Goal: Information Seeking & Learning: Check status

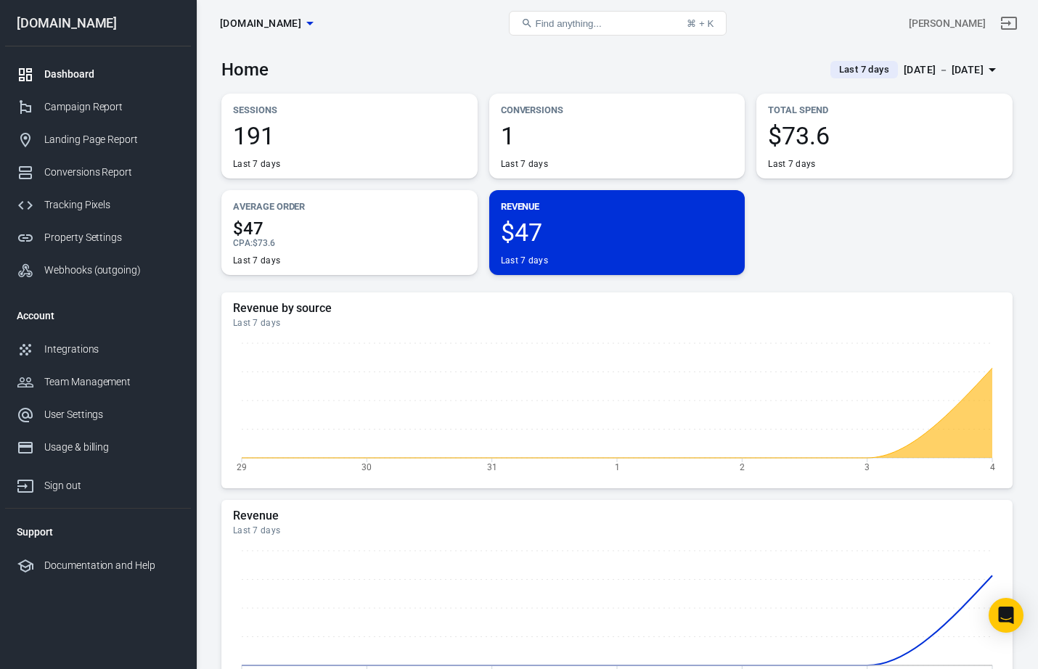
click at [594, 239] on span "$47" at bounding box center [617, 232] width 233 height 25
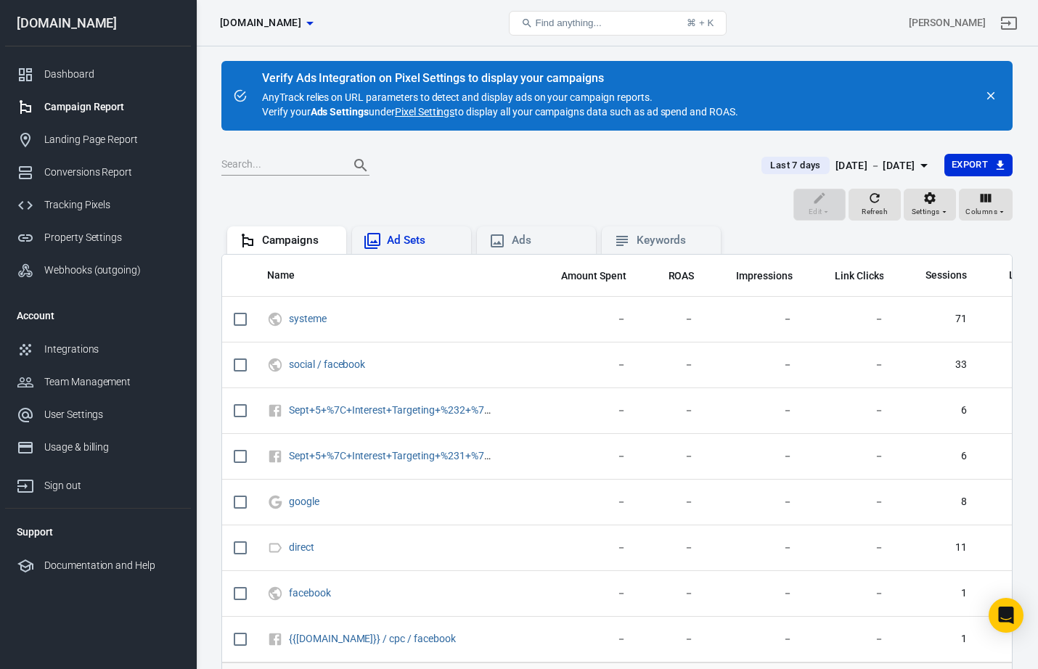
click at [392, 238] on div "Ad Sets" at bounding box center [423, 240] width 73 height 15
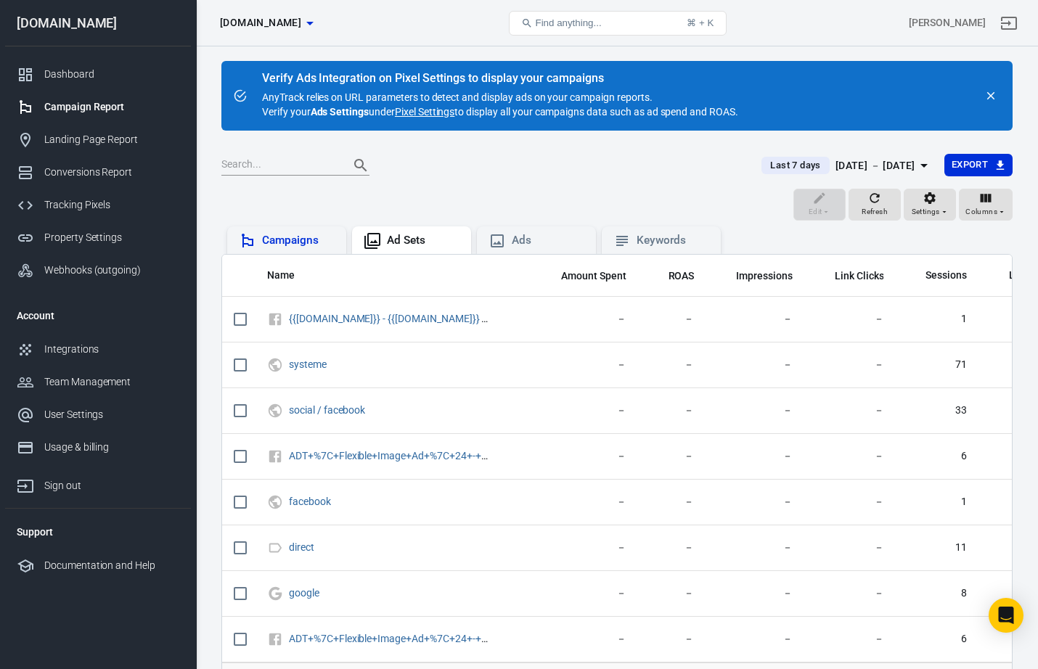
click at [277, 242] on div "Campaigns" at bounding box center [298, 240] width 73 height 15
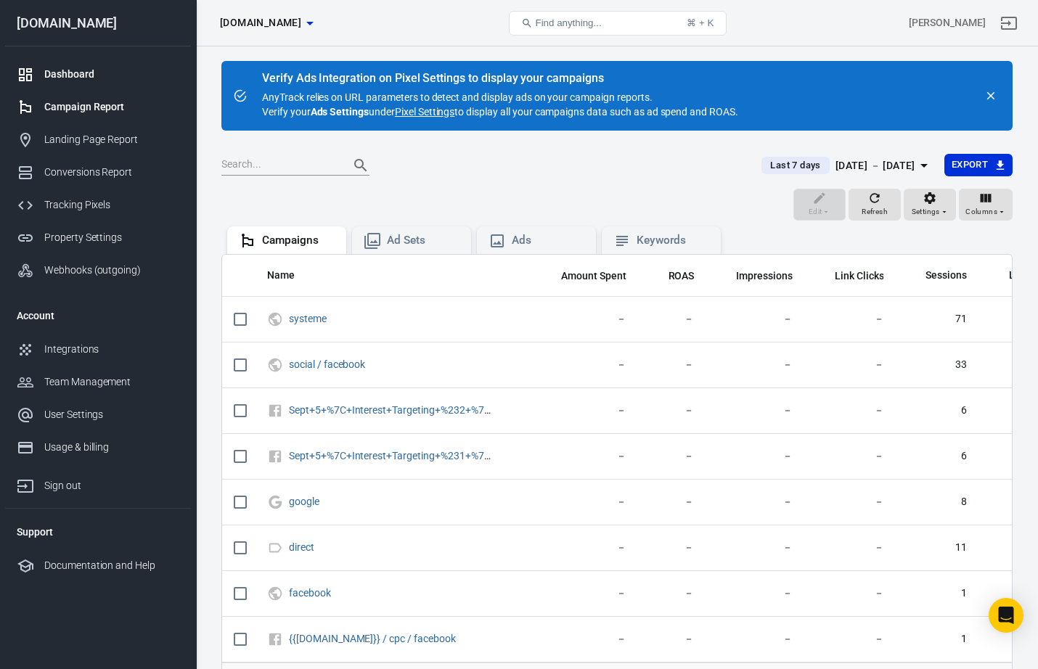
click at [62, 71] on div "Dashboard" at bounding box center [111, 74] width 135 height 15
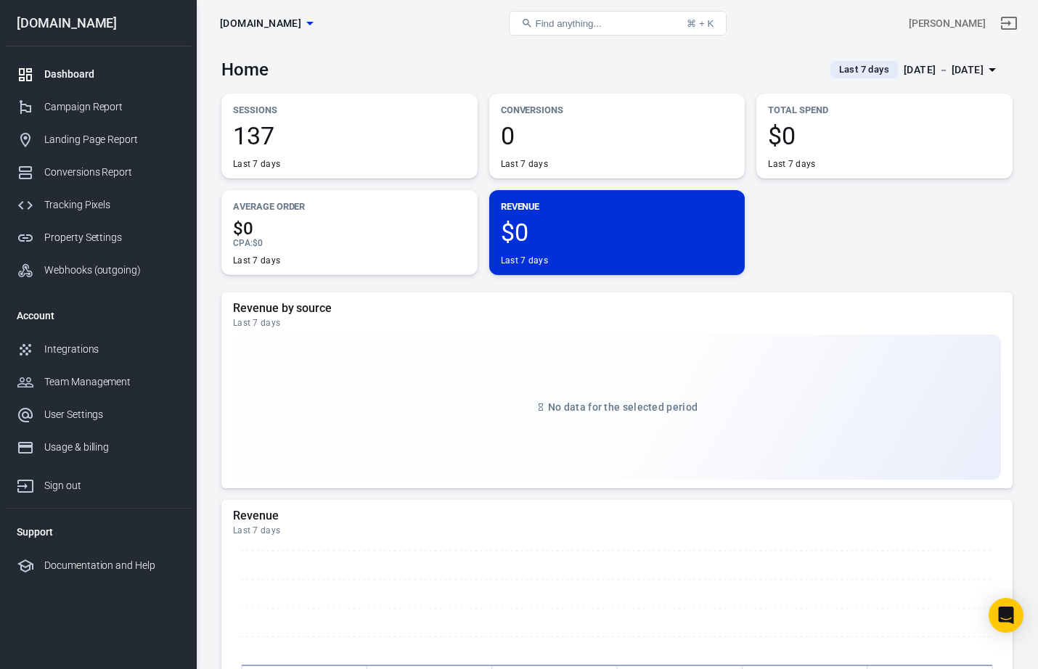
click at [281, 128] on span "137" at bounding box center [349, 135] width 233 height 25
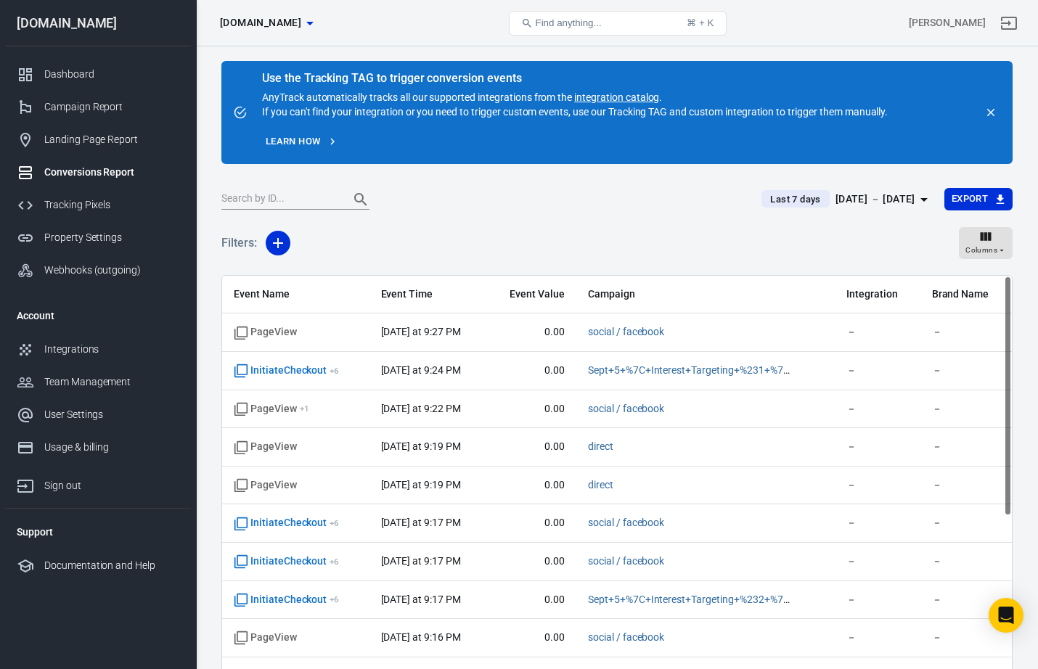
click at [75, 175] on div "Conversions Report" at bounding box center [111, 172] width 135 height 15
click at [841, 200] on div "[DATE] － [DATE]" at bounding box center [875, 199] width 80 height 18
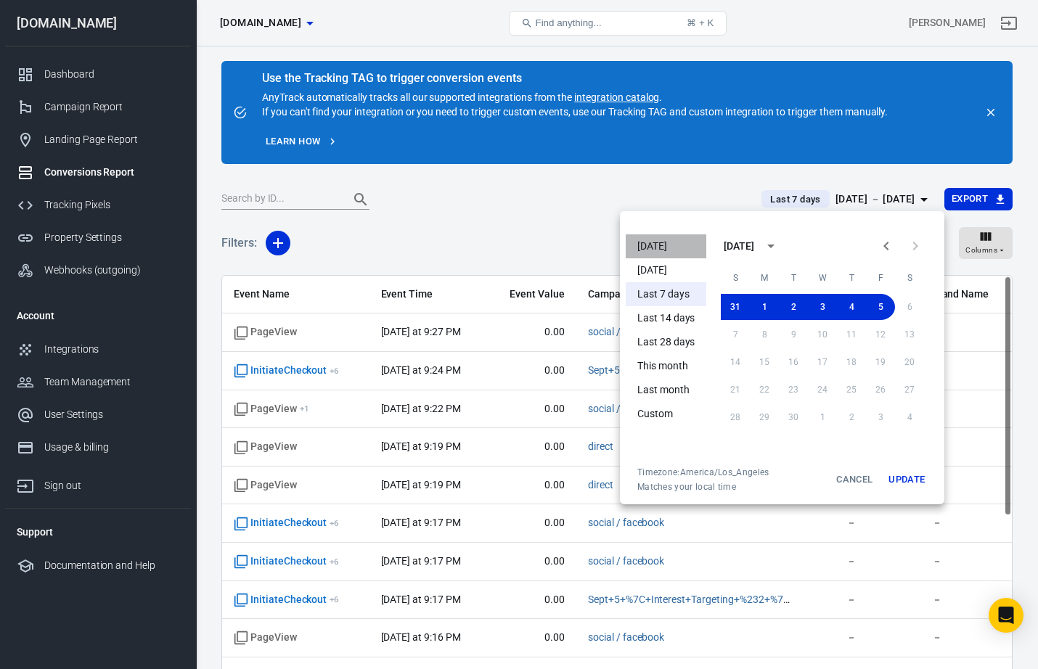
click at [653, 247] on li "[DATE]" at bounding box center [666, 246] width 81 height 24
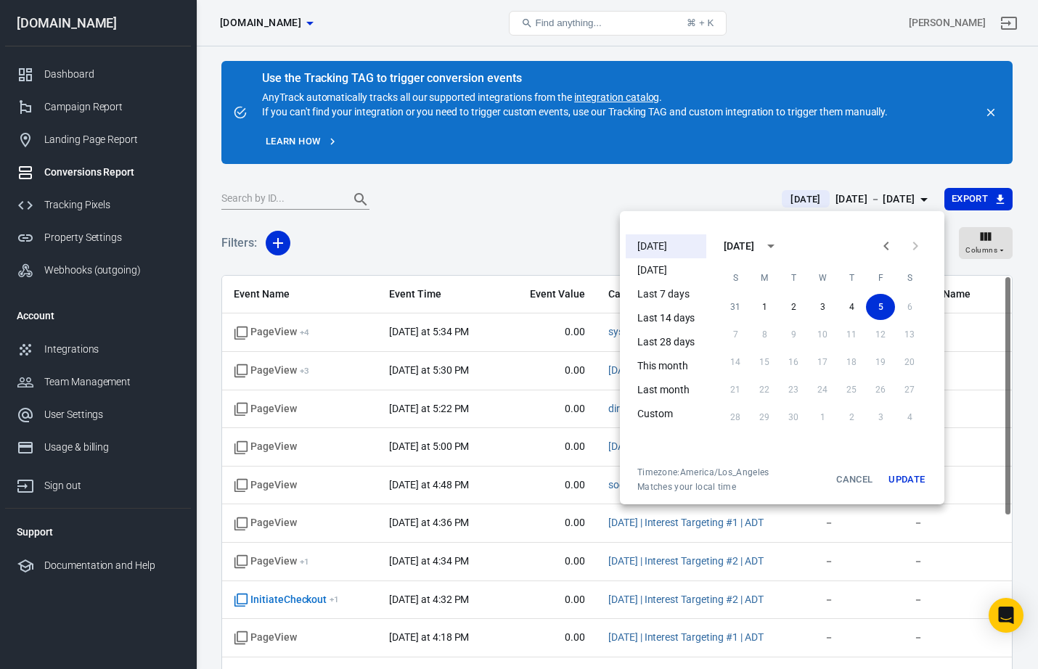
click at [485, 190] on div at bounding box center [519, 334] width 1038 height 669
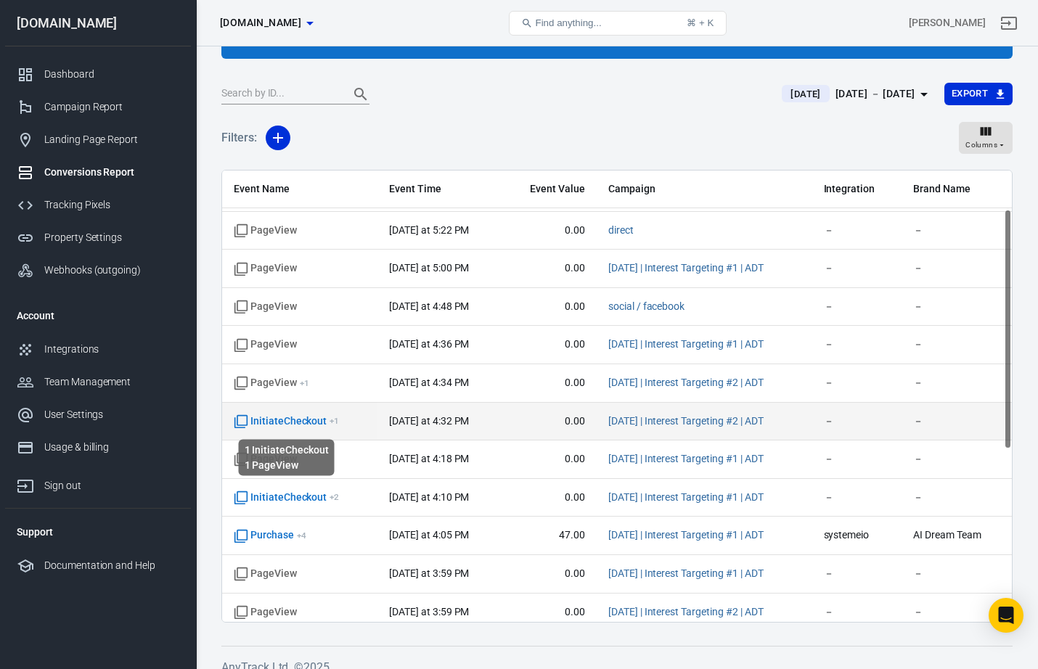
scroll to position [71, 0]
click at [309, 425] on span "InitiateCheckout + 1" at bounding box center [286, 424] width 105 height 15
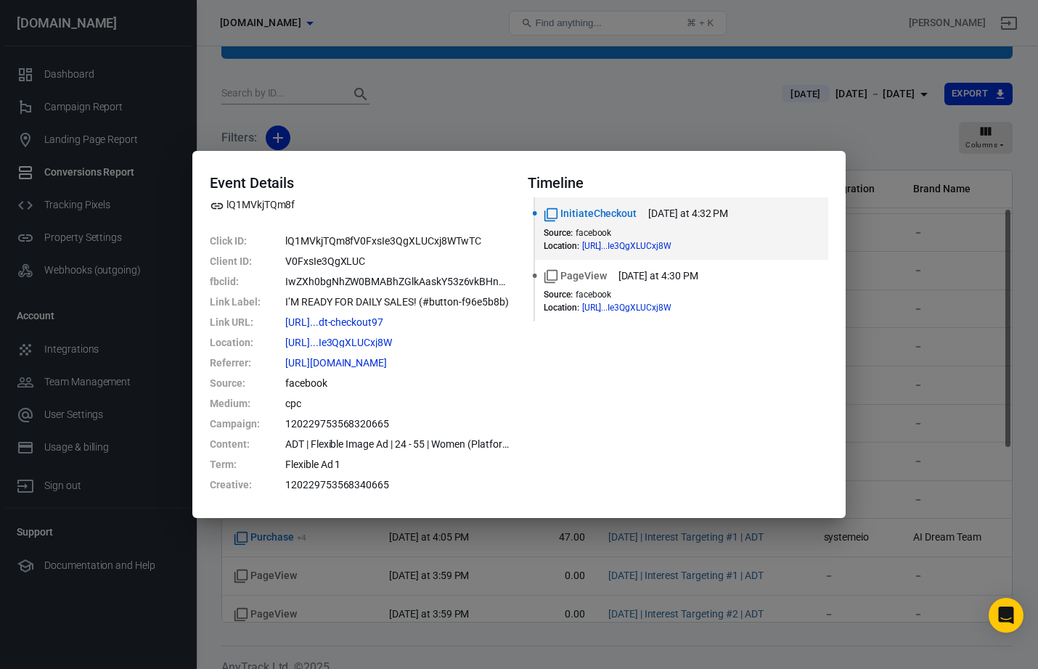
click at [399, 128] on div "Event Details lQ1MVkjTQm8f Click ID : lQ1MVkjTQm8fV0FxsIe3QgXLUCxj8WTwTC Client…" at bounding box center [519, 334] width 1038 height 669
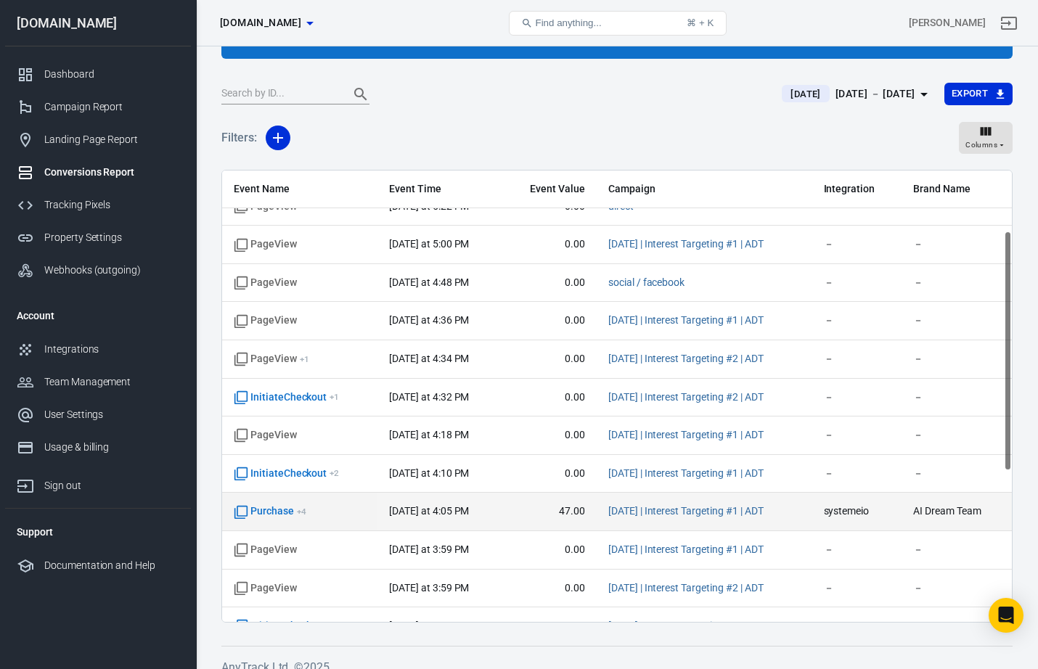
scroll to position [113, 0]
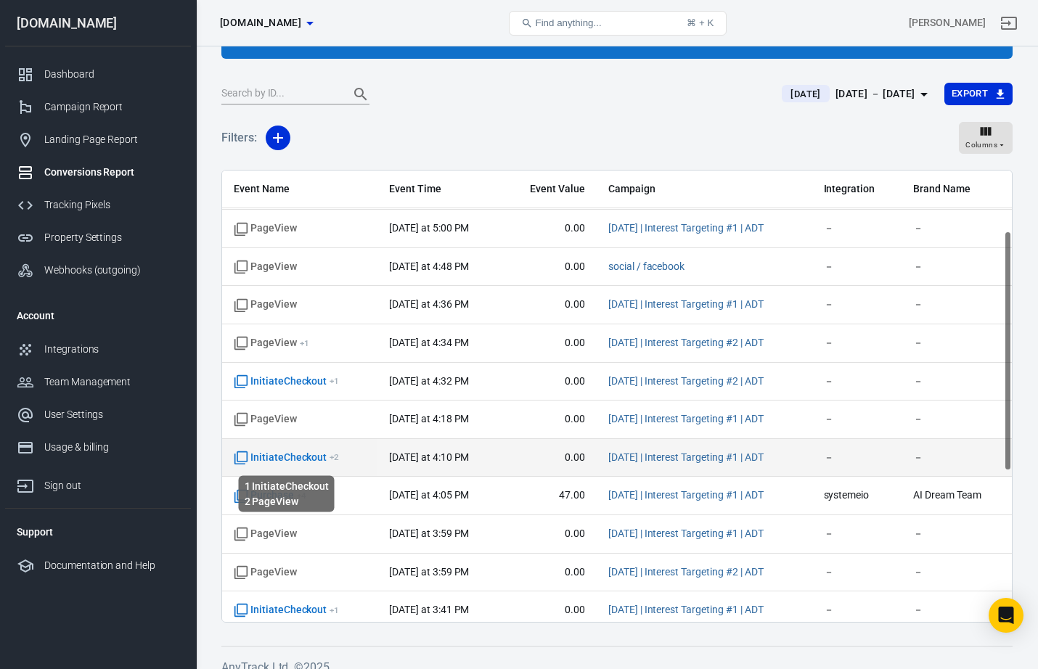
click at [280, 457] on span "InitiateCheckout + 2" at bounding box center [286, 458] width 105 height 15
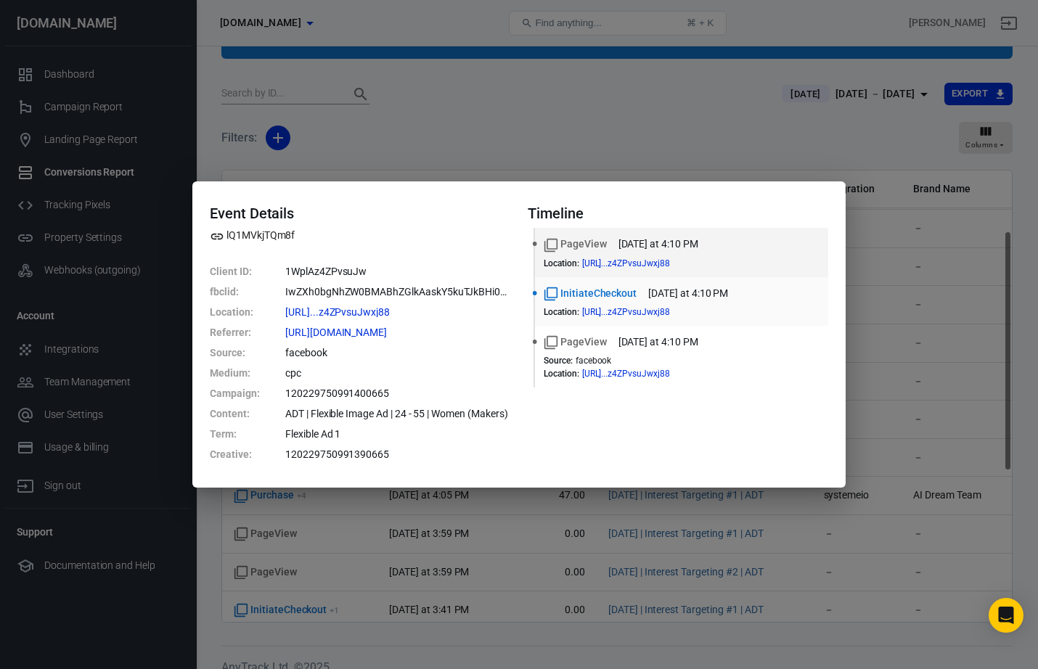
click at [796, 301] on div "InitiateCheckout [DATE] at 4:10 PM Location : [URL]...z4ZPvsuJwxj88" at bounding box center [682, 301] width 276 height 31
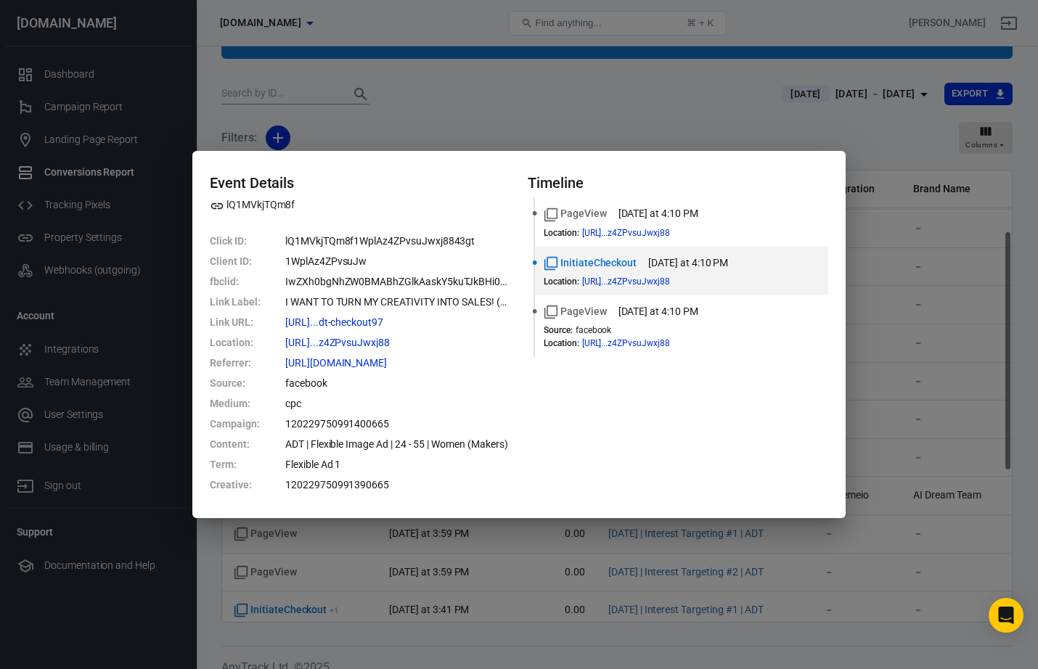
click at [751, 134] on div "Event Details lQ1MVkjTQm8f Click ID : lQ1MVkjTQm8f1WplAz4ZPvsuJwxj8843gt Client…" at bounding box center [519, 334] width 1038 height 669
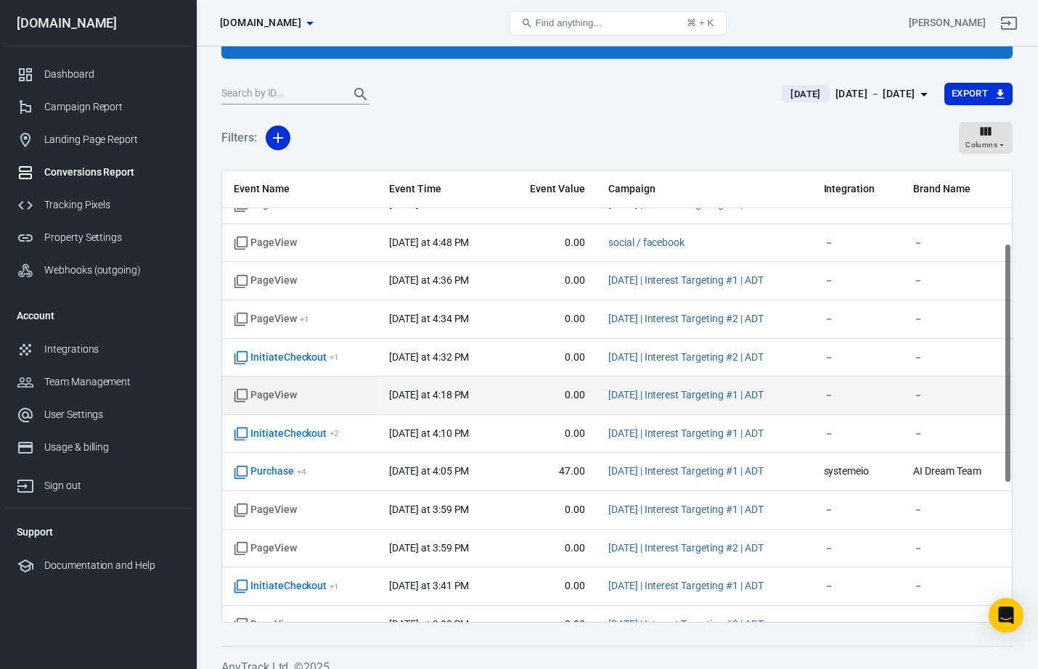
scroll to position [147, 0]
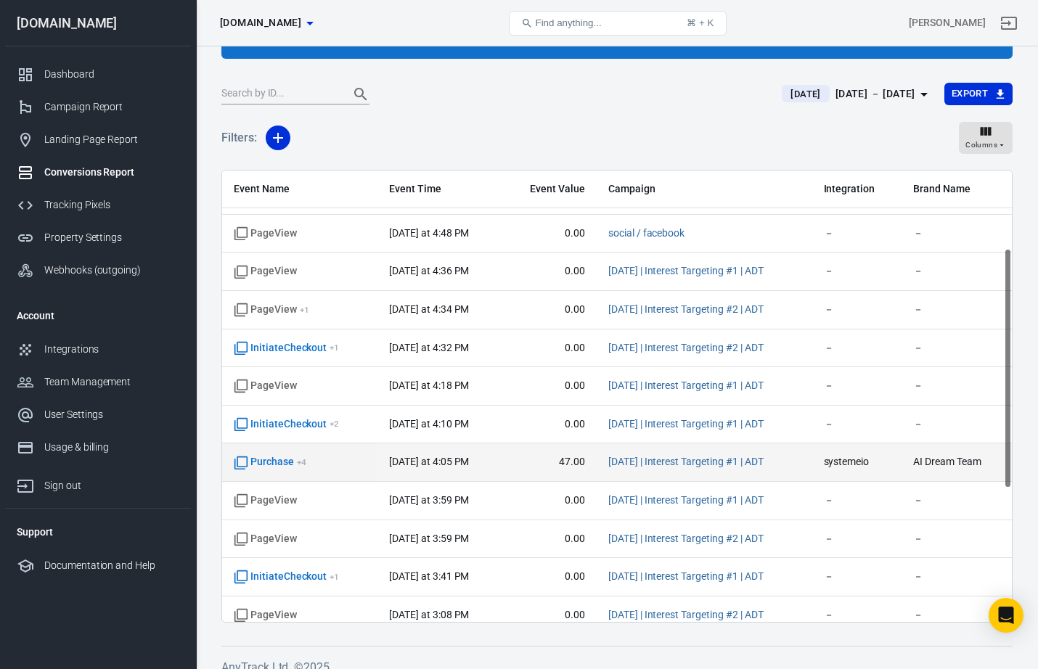
click at [332, 462] on span "Purchase + 4" at bounding box center [300, 462] width 132 height 15
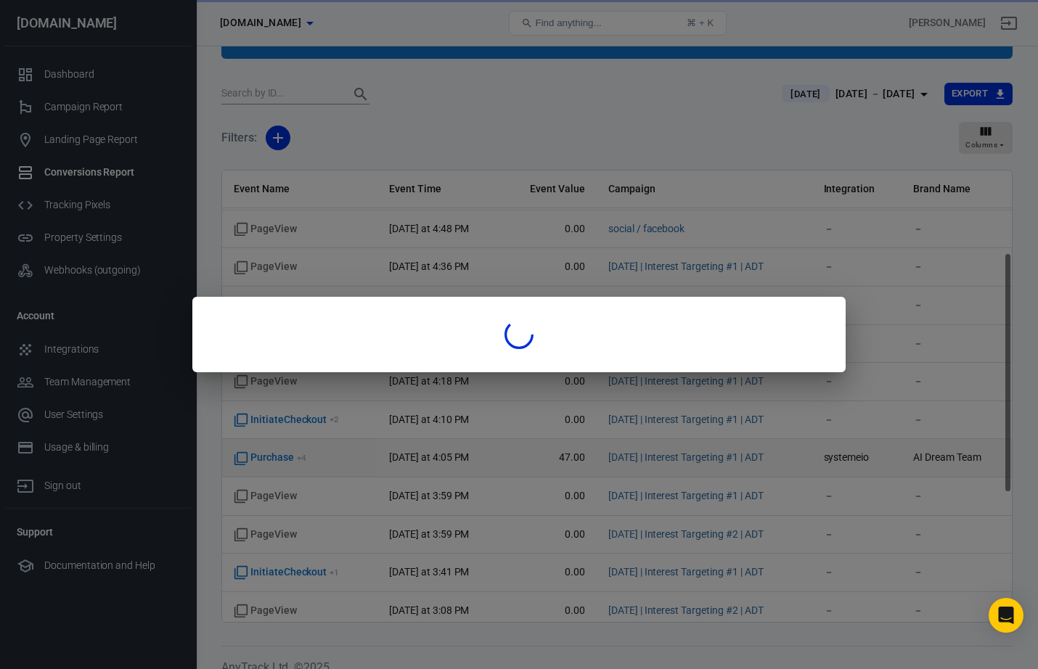
scroll to position [154, 0]
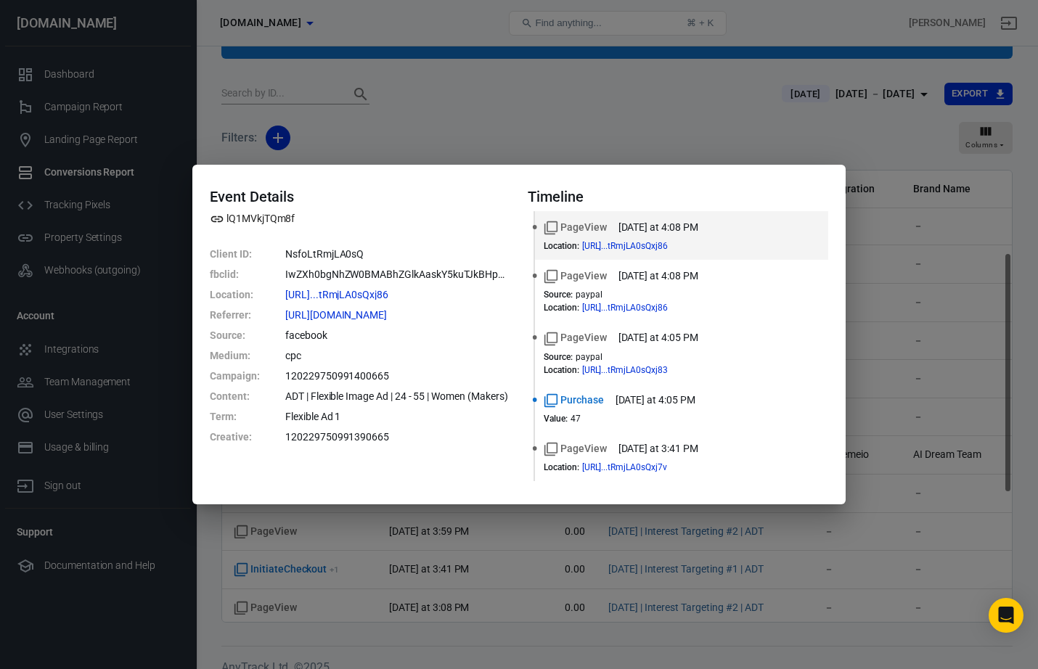
click at [523, 116] on div "Event Details lQ1MVkjTQm8f Client ID : NsfoLtRmjLA0sQ fbclid : IwZXh0bgNhZW0BMA…" at bounding box center [519, 334] width 1038 height 669
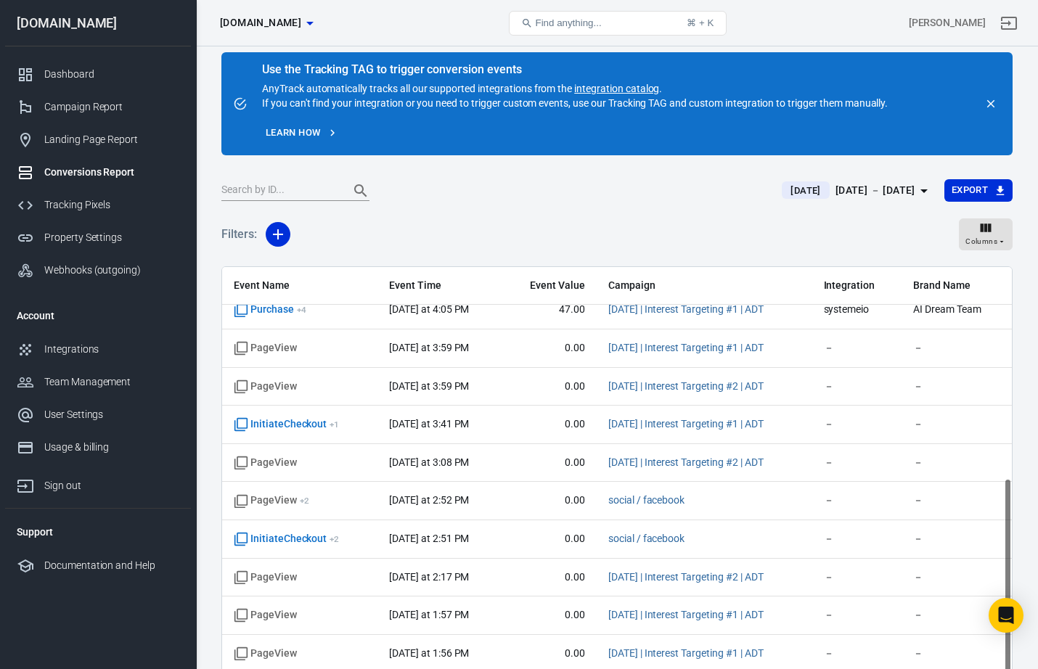
scroll to position [0, 0]
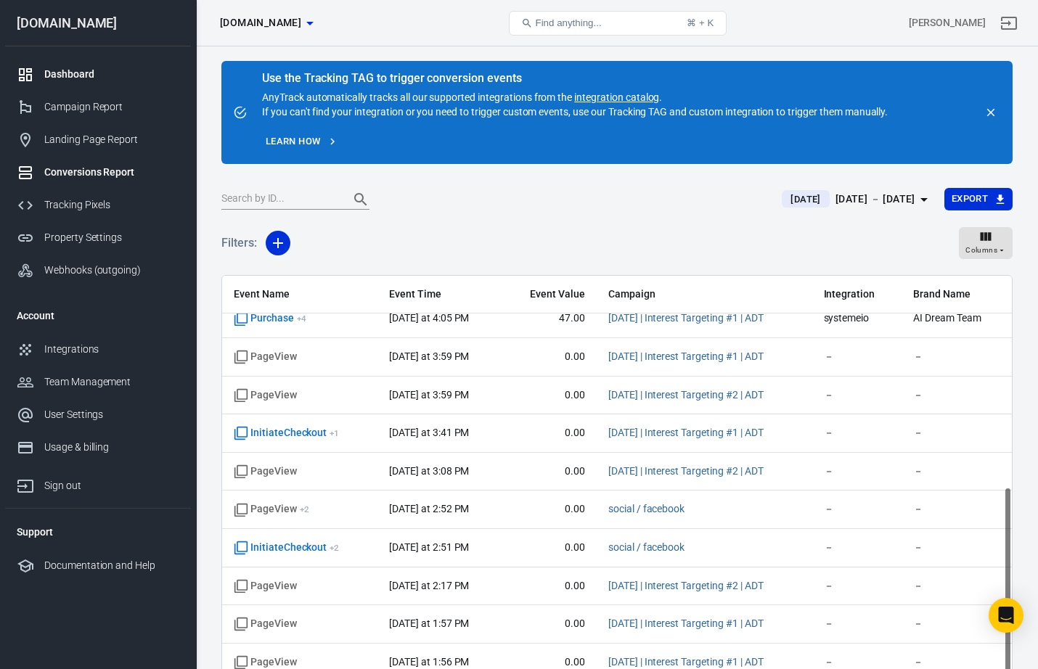
click at [81, 69] on div "Dashboard" at bounding box center [111, 74] width 135 height 15
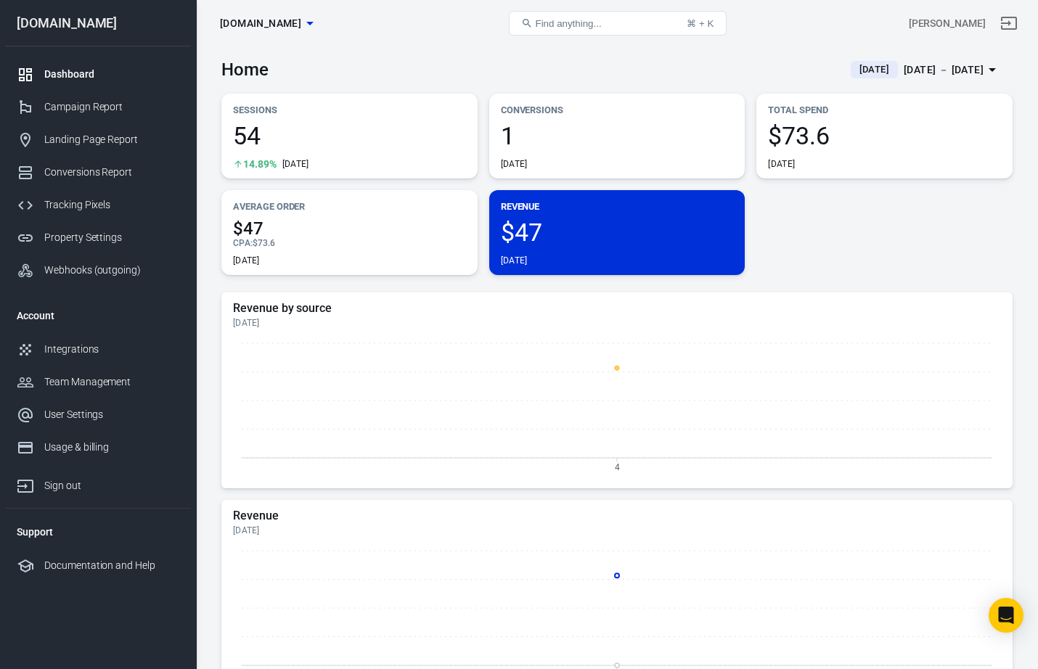
click at [299, 220] on span "$47" at bounding box center [349, 228] width 233 height 17
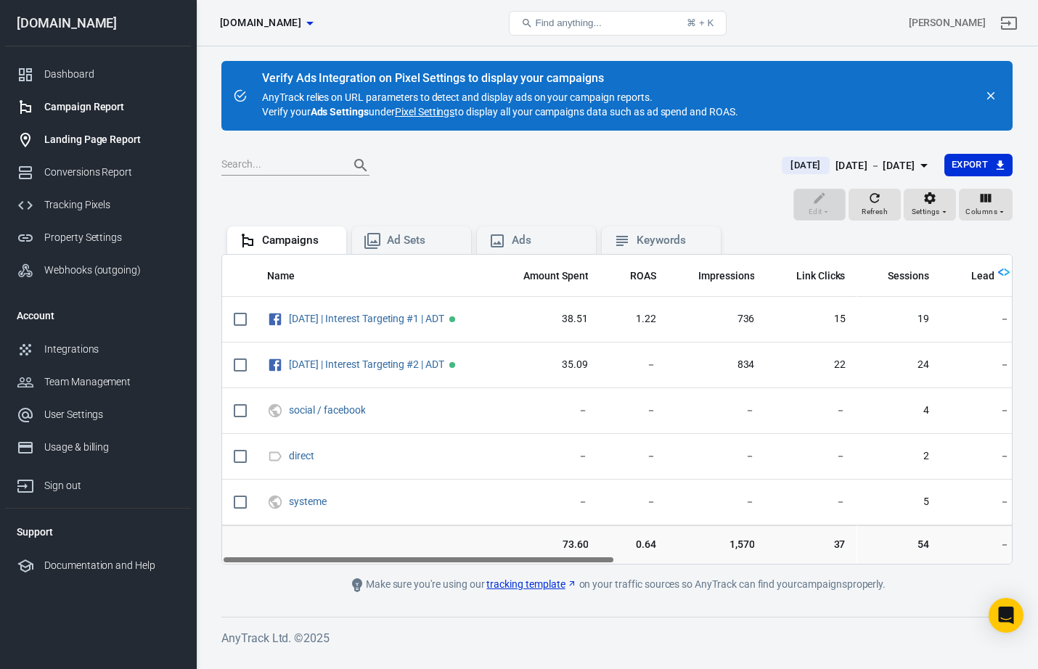
click at [78, 133] on div "Landing Page Report" at bounding box center [111, 139] width 135 height 15
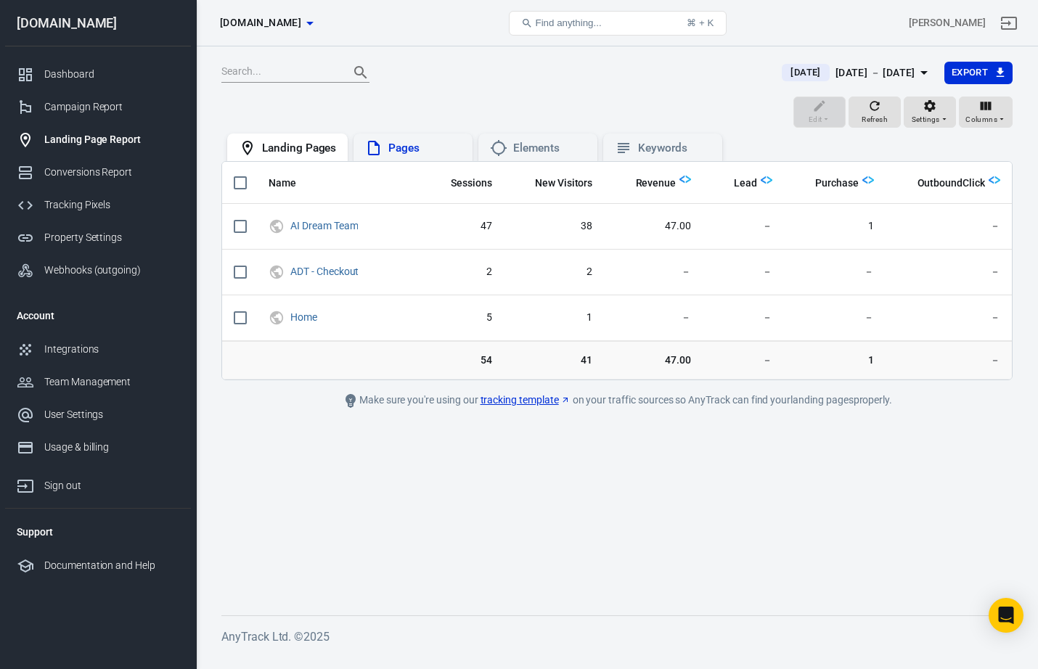
click at [388, 155] on div "Pages" at bounding box center [424, 148] width 73 height 15
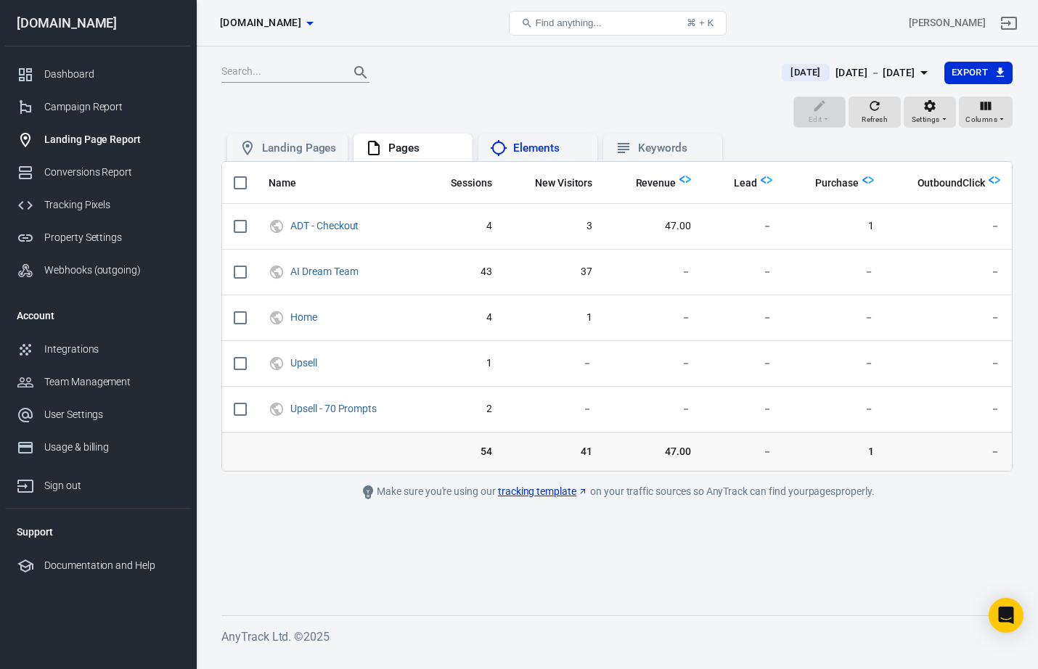
click at [513, 147] on div "Elements" at bounding box center [549, 148] width 73 height 15
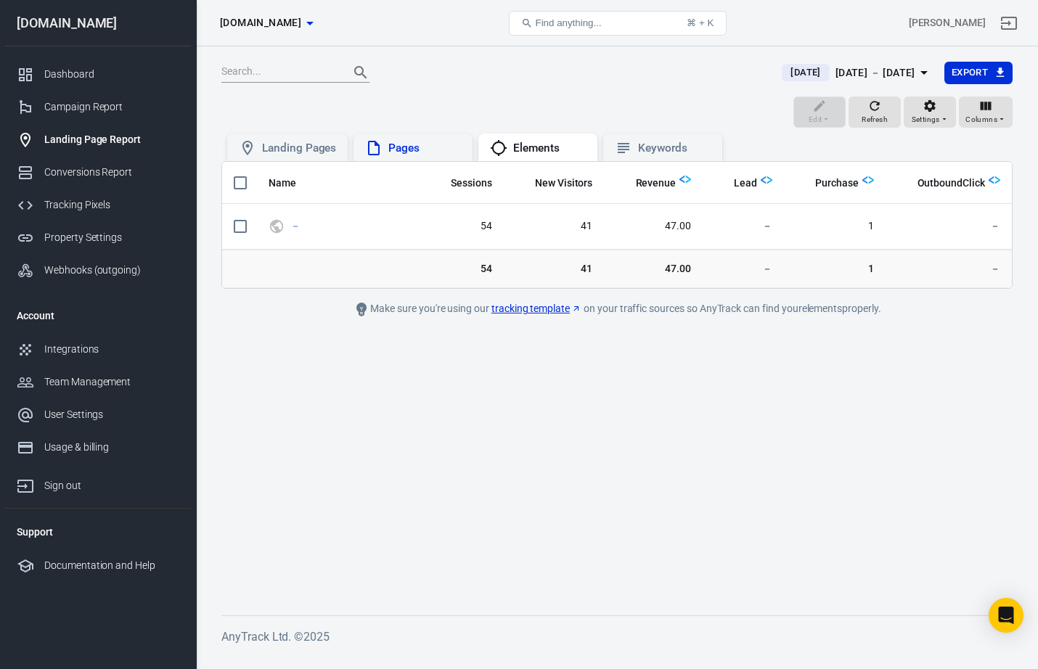
click at [396, 144] on div "Pages" at bounding box center [424, 148] width 73 height 15
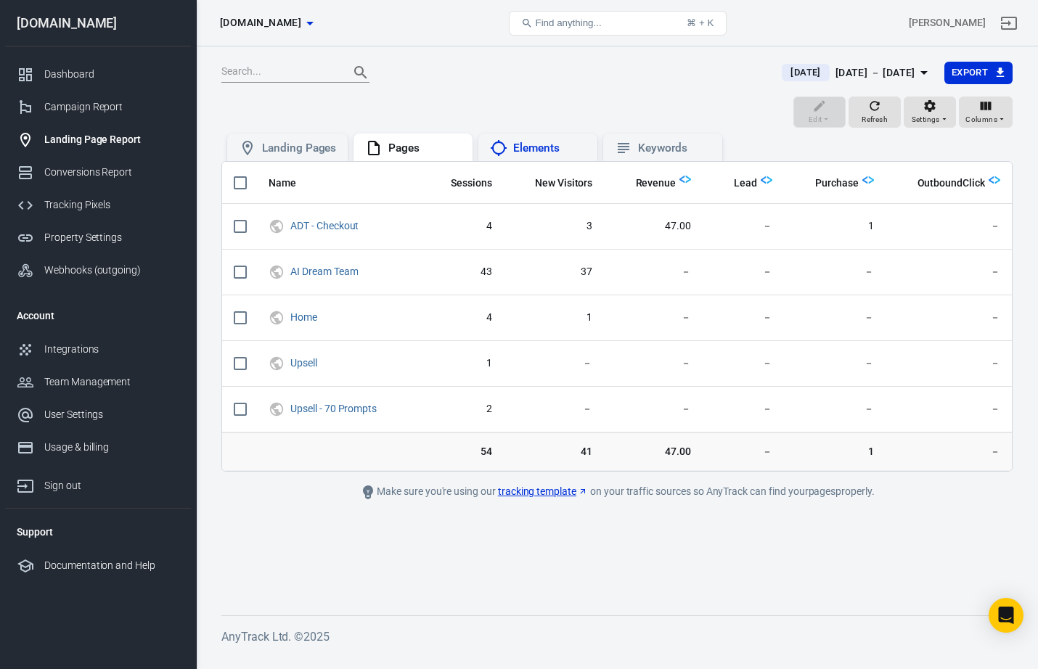
click at [524, 144] on div "Elements" at bounding box center [549, 148] width 73 height 15
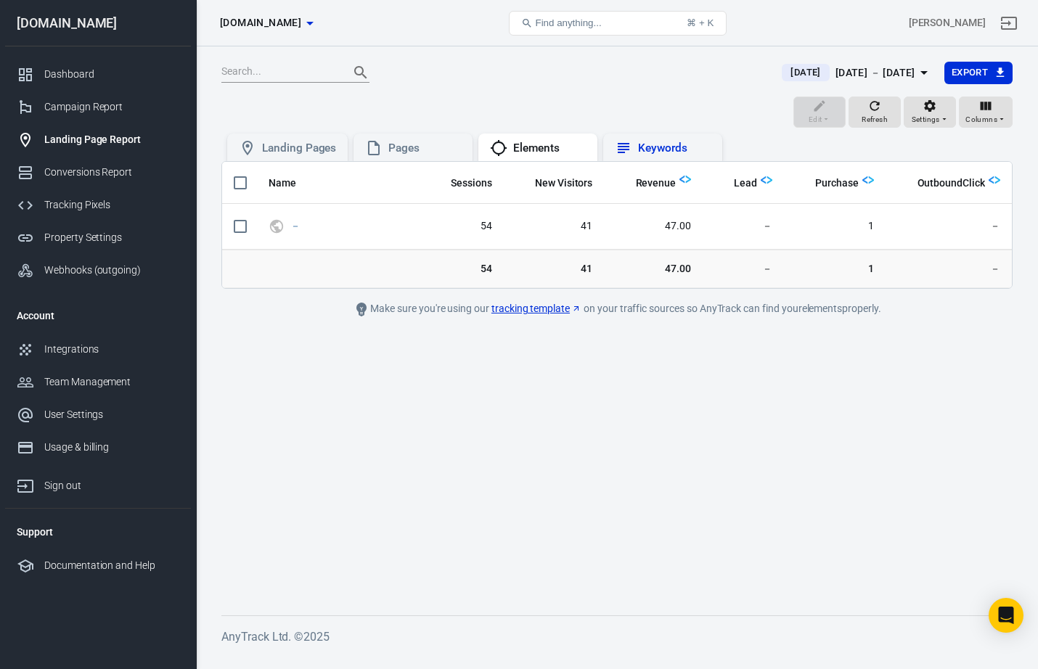
click at [643, 143] on div "Keywords" at bounding box center [674, 148] width 73 height 15
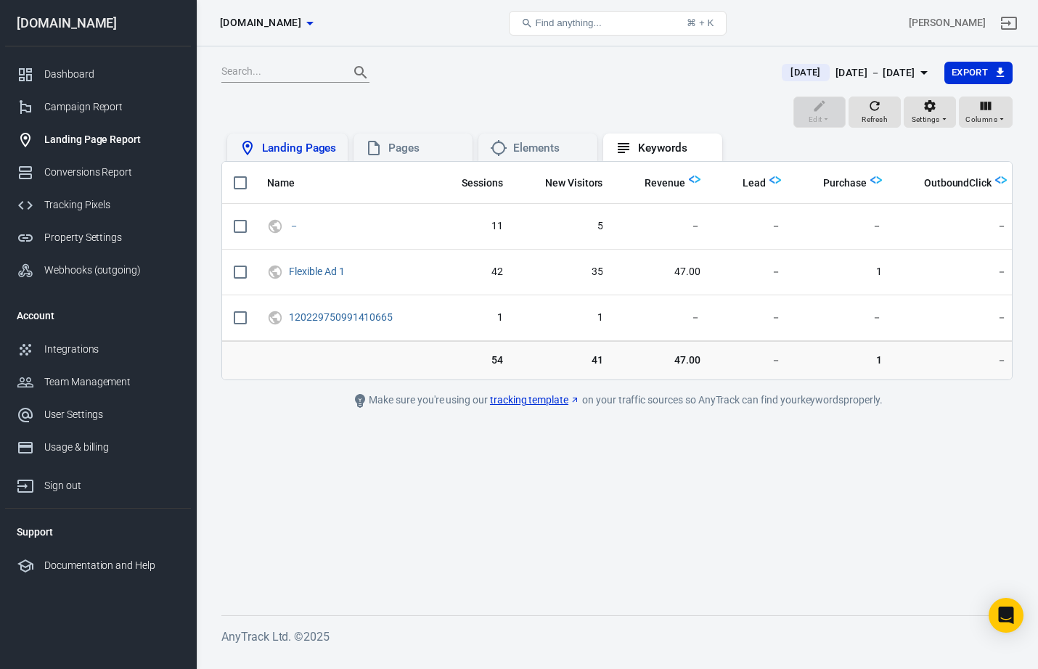
click at [266, 146] on div "Landing Pages" at bounding box center [299, 148] width 74 height 15
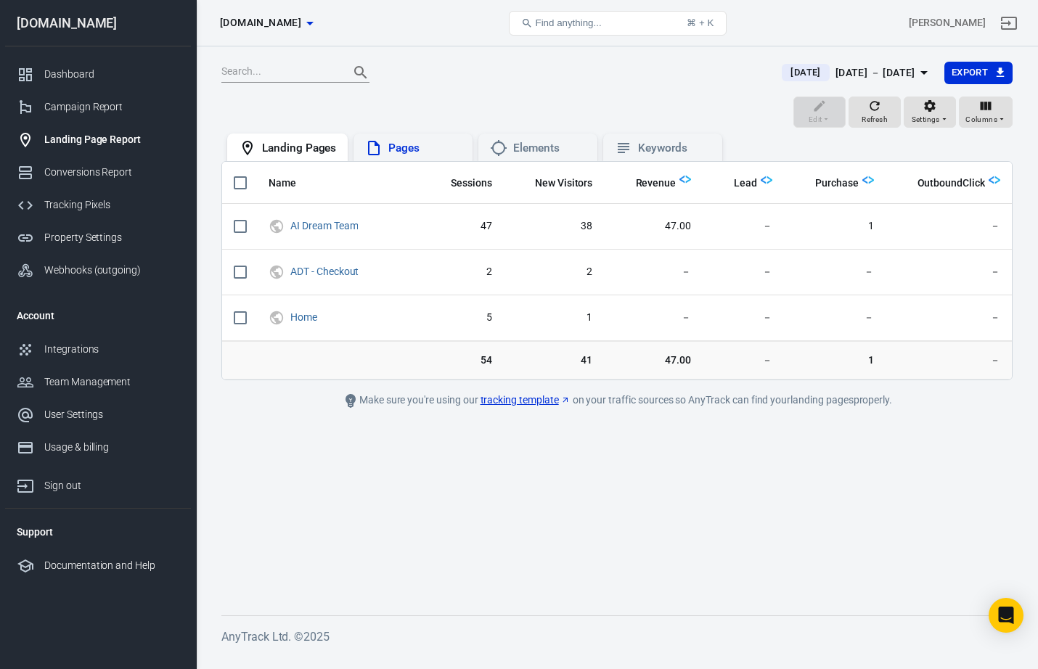
click at [413, 157] on div "Pages" at bounding box center [412, 148] width 119 height 28
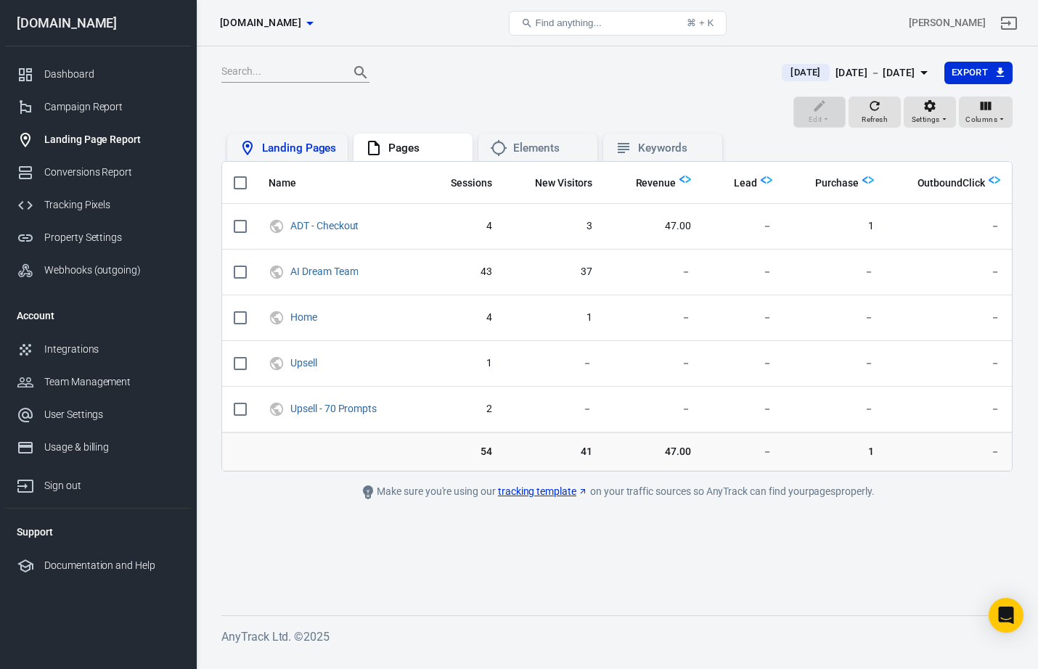
click at [288, 137] on div "Landing Pages" at bounding box center [287, 148] width 120 height 28
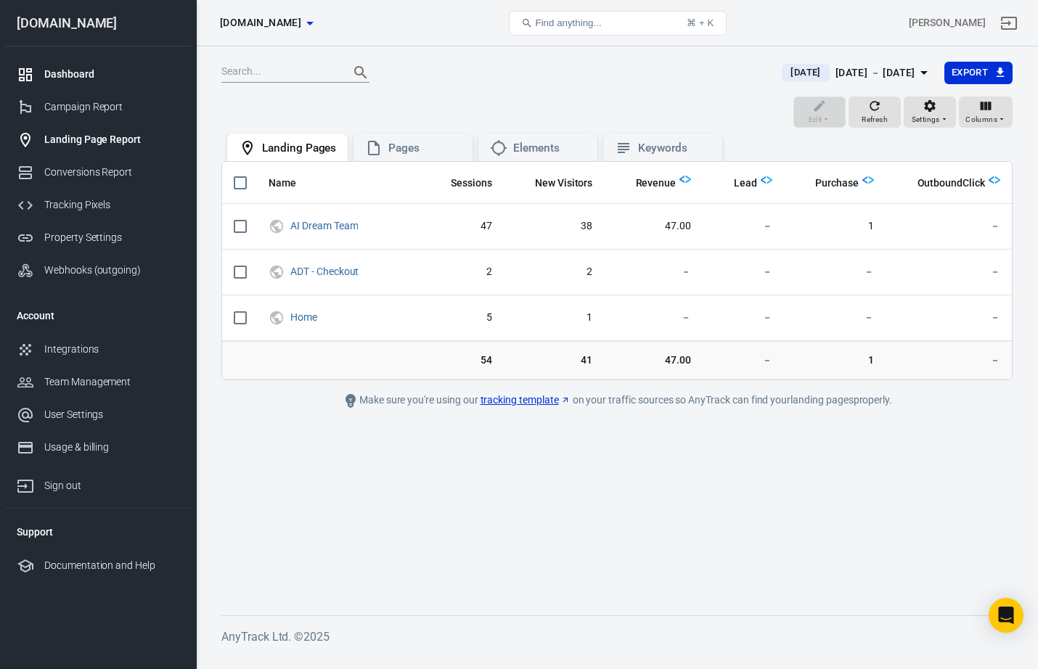
click at [144, 80] on div "Dashboard" at bounding box center [111, 74] width 135 height 15
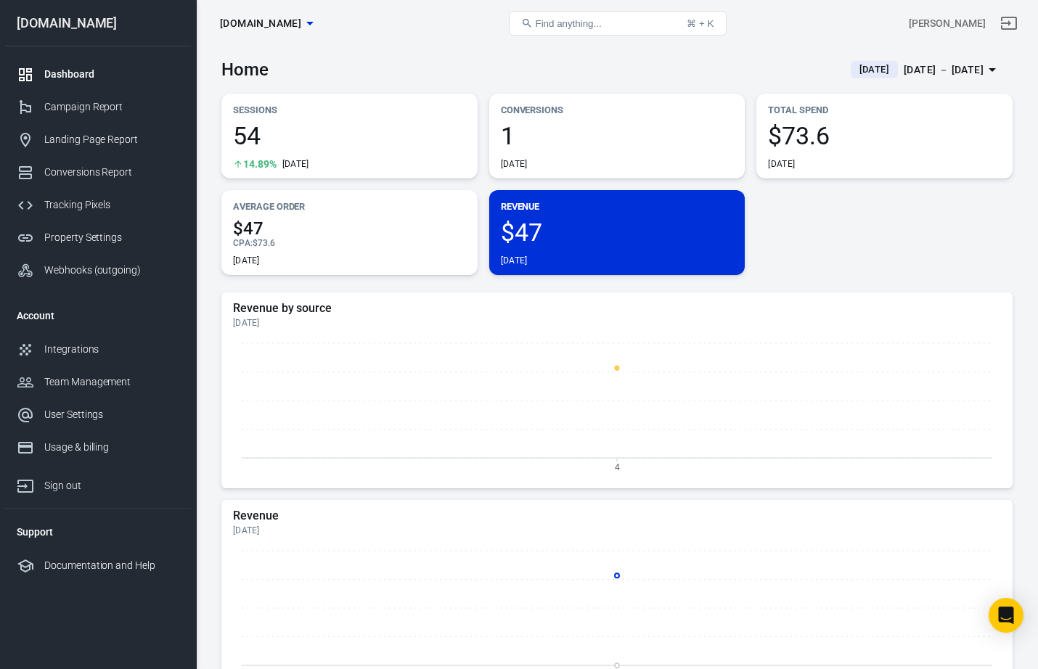
click at [76, 73] on div "Dashboard" at bounding box center [111, 74] width 135 height 15
click at [86, 141] on div "Landing Page Report" at bounding box center [111, 139] width 135 height 15
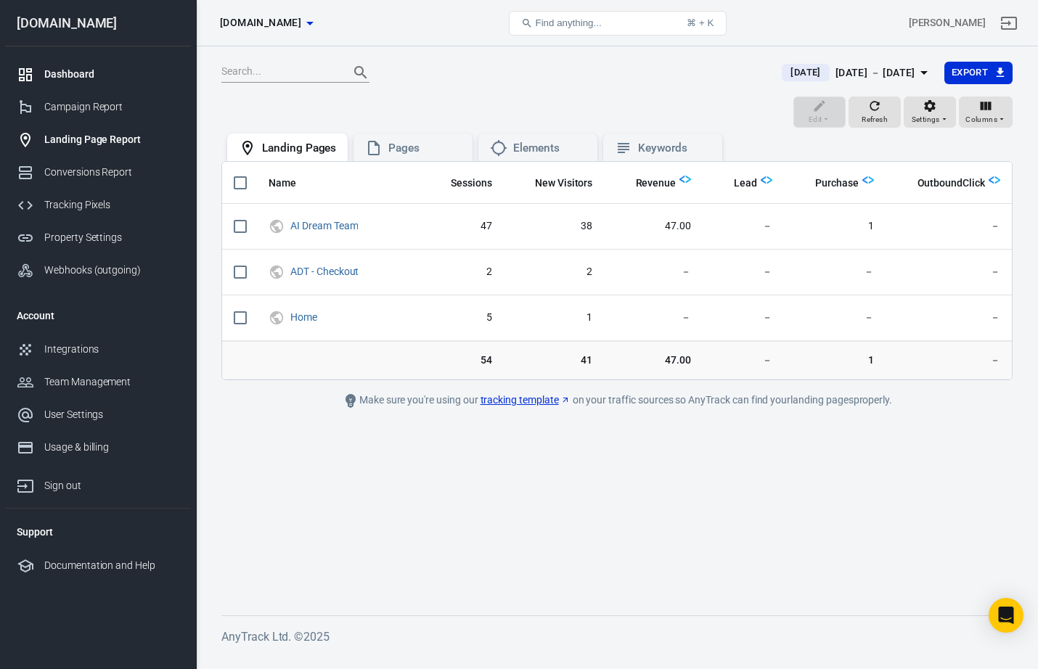
click at [59, 70] on div "Dashboard" at bounding box center [111, 74] width 135 height 15
